Goal: Navigation & Orientation: Find specific page/section

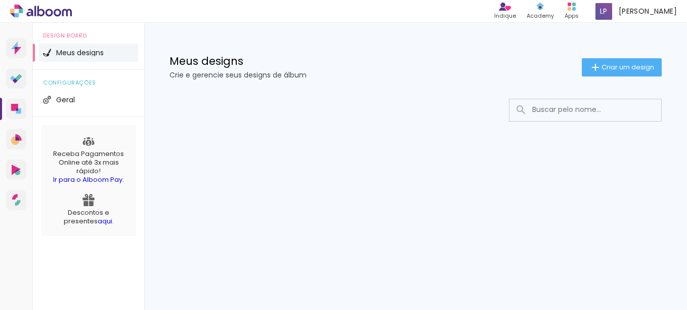
click at [100, 178] on link "Ir para o Alboom Pay" at bounding box center [87, 180] width 69 height 10
click at [13, 75] on icon at bounding box center [16, 79] width 12 height 10
